Goal: Task Accomplishment & Management: Manage account settings

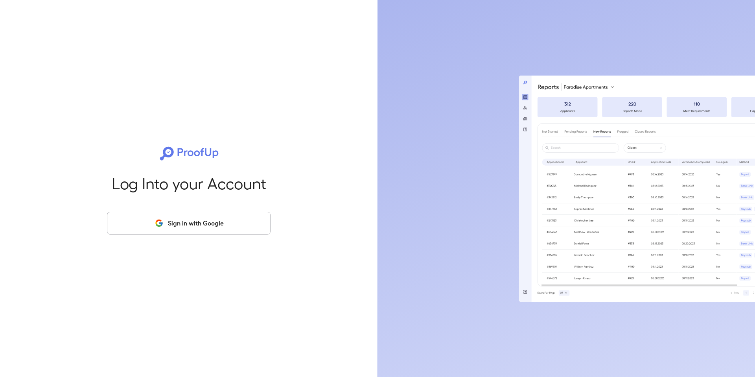
click at [212, 221] on button "Sign in with Google" at bounding box center [189, 223] width 164 height 23
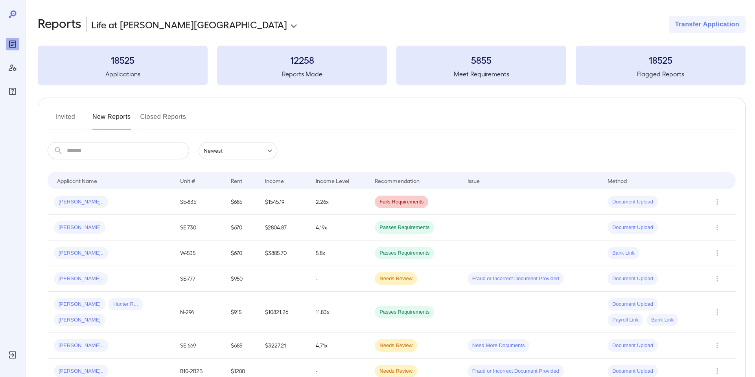
click at [141, 153] on input "text" at bounding box center [128, 150] width 122 height 17
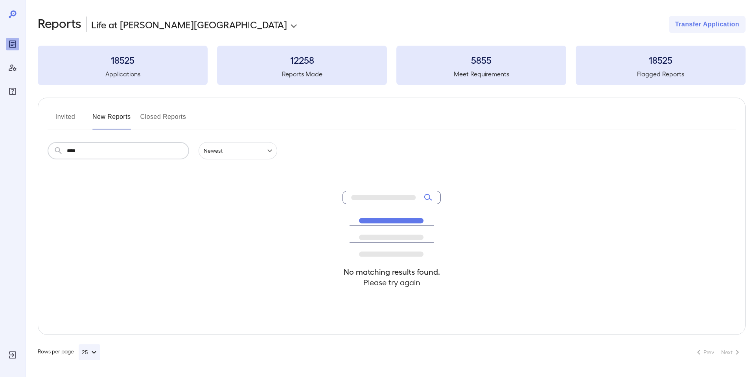
type input "****"
click at [68, 112] on button "Invited" at bounding box center [65, 120] width 35 height 19
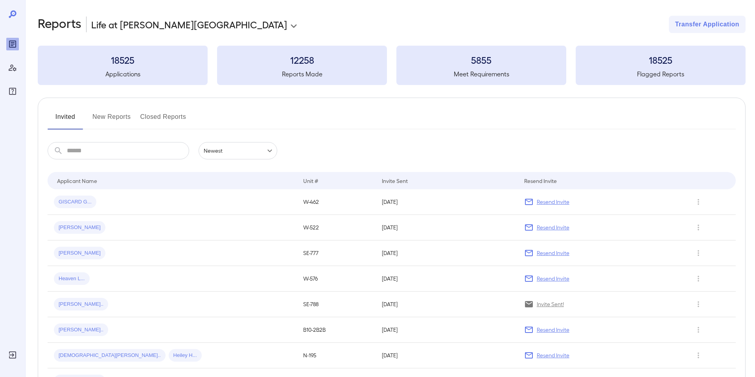
click at [114, 156] on input "text" at bounding box center [128, 150] width 122 height 17
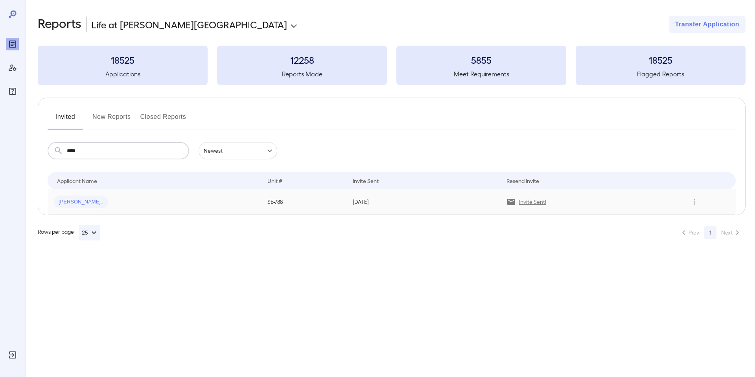
type input "****"
click at [70, 200] on span "Fletcher E..." at bounding box center [81, 201] width 54 height 7
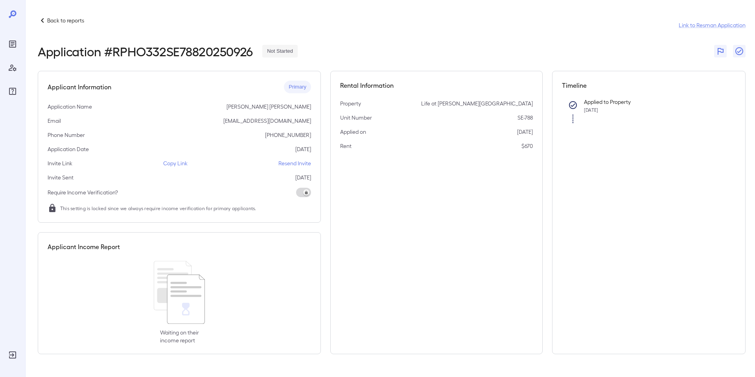
click at [302, 164] on p "Resend Invite" at bounding box center [294, 163] width 33 height 8
click at [175, 160] on p "Copy Link" at bounding box center [175, 163] width 24 height 8
click at [175, 161] on p "Copy Link" at bounding box center [175, 163] width 24 height 8
click at [183, 164] on p "Copy Link" at bounding box center [175, 163] width 24 height 8
